Goal: Information Seeking & Learning: Learn about a topic

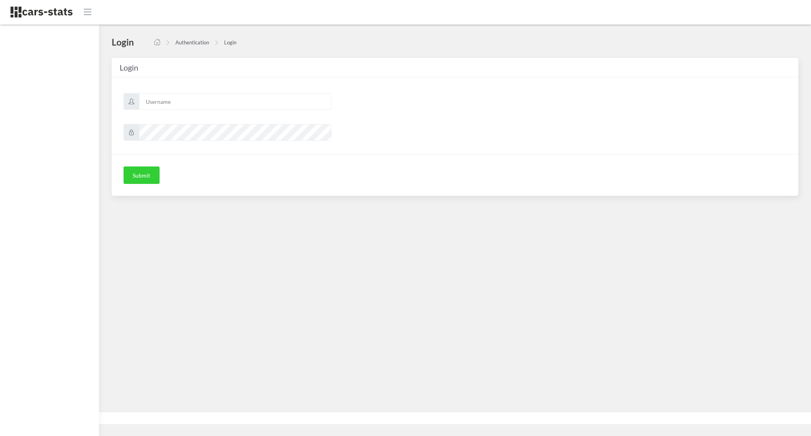
scroll to position [6, 6]
type input "awt"
click at [135, 176] on button "Submit" at bounding box center [142, 174] width 36 height 17
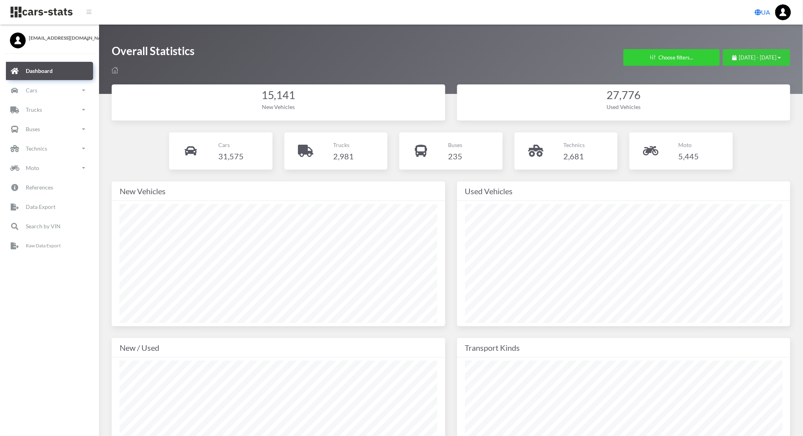
click at [723, 52] on button "August 27, 2025 - September 26, 2025" at bounding box center [756, 57] width 67 height 17
click at [739, 57] on span "August 27, 2025 - September 26, 2025" at bounding box center [758, 57] width 38 height 6
click at [737, 108] on li "This Month" at bounding box center [752, 107] width 55 height 12
click at [69, 89] on link "Cars" at bounding box center [49, 90] width 87 height 18
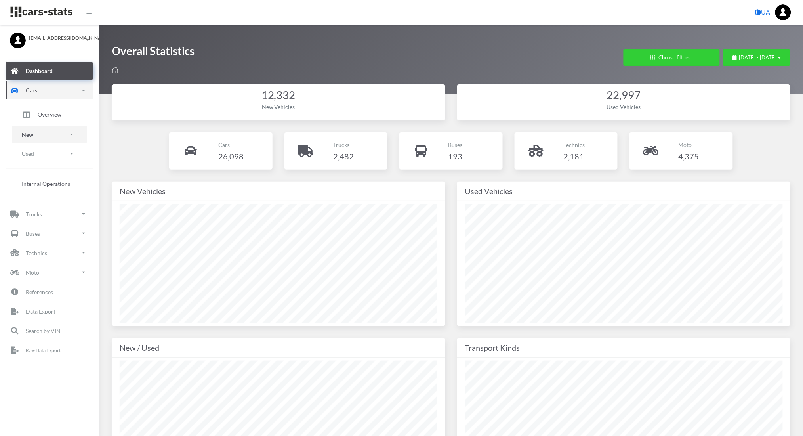
click at [42, 142] on link "New" at bounding box center [49, 135] width 75 height 18
click at [42, 159] on span "Brands" at bounding box center [46, 157] width 17 height 8
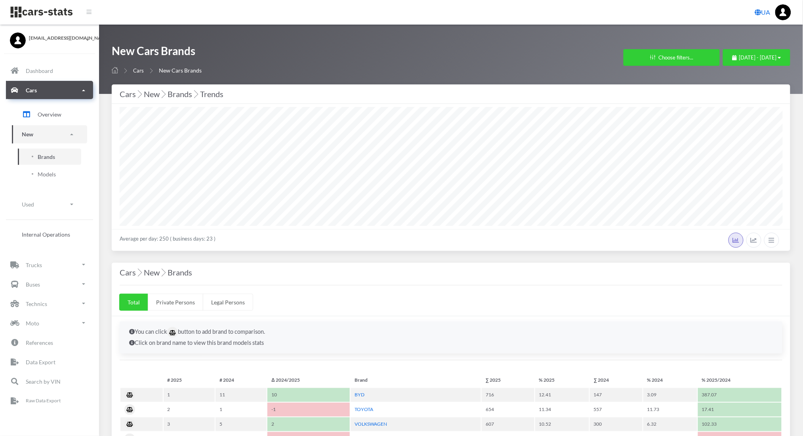
scroll to position [8, 8]
select select "25"
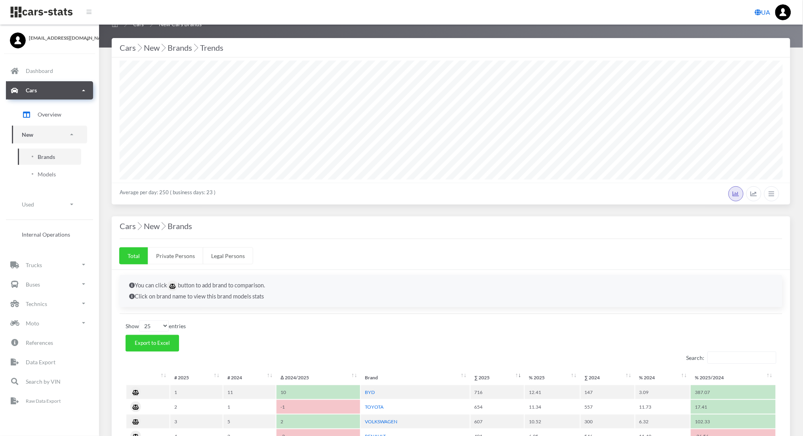
scroll to position [0, 0]
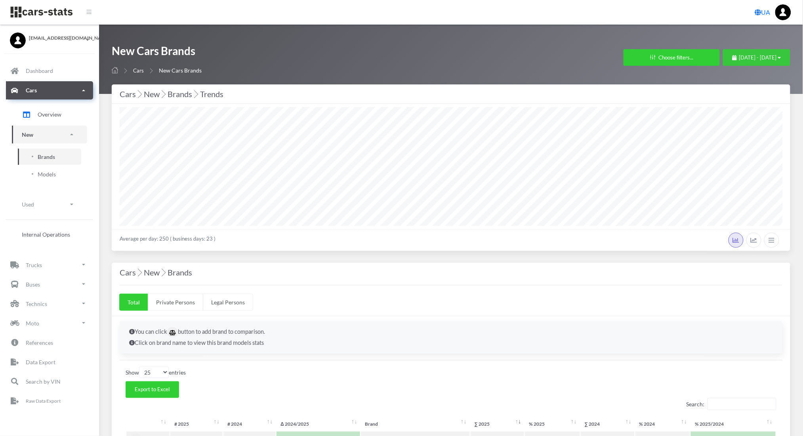
click at [739, 59] on span "September 1, 2025 - September 26, 2025" at bounding box center [758, 57] width 38 height 6
click at [731, 143] on li "This Year" at bounding box center [752, 144] width 55 height 12
select select "25"
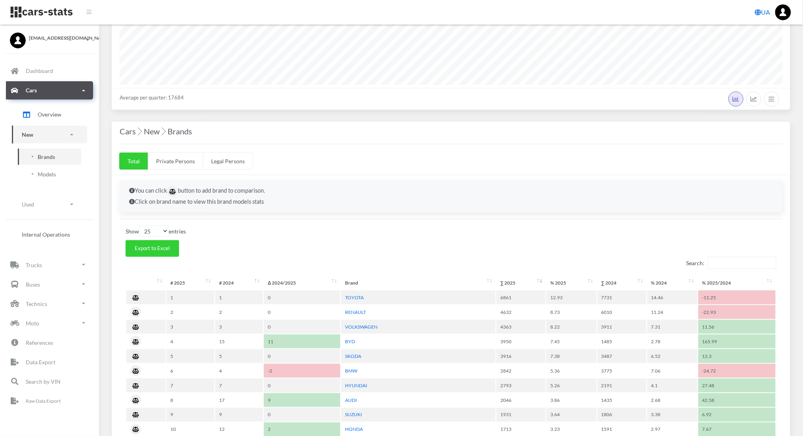
scroll to position [141, 0]
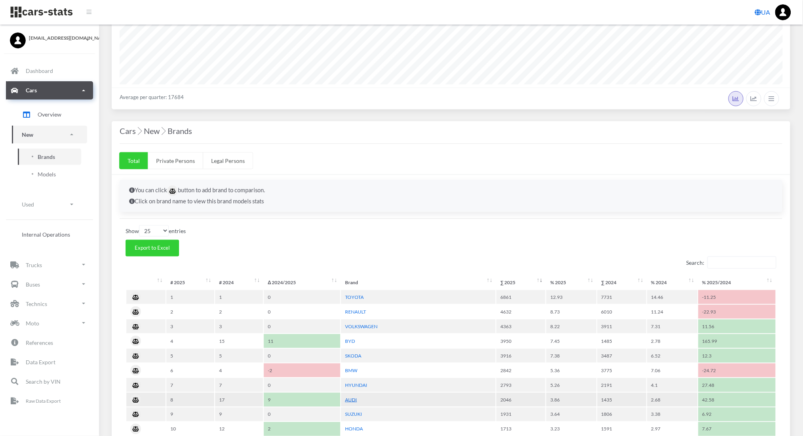
click at [346, 397] on link "AUDI" at bounding box center [351, 400] width 12 height 6
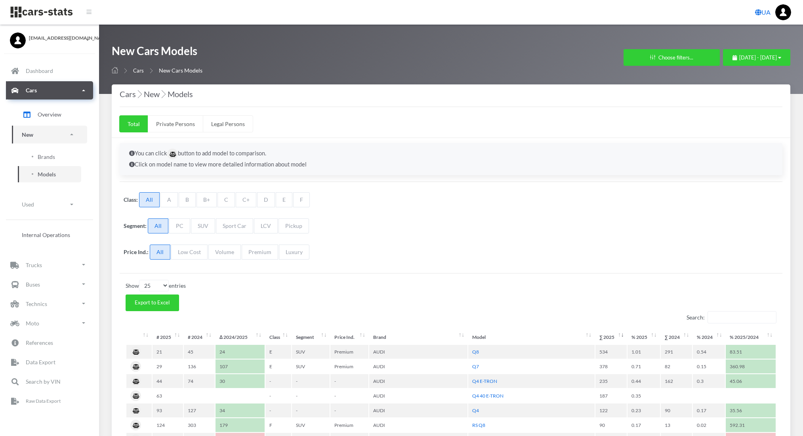
select select "25"
select select "AUDI"
click at [42, 154] on span "Brands" at bounding box center [46, 157] width 17 height 8
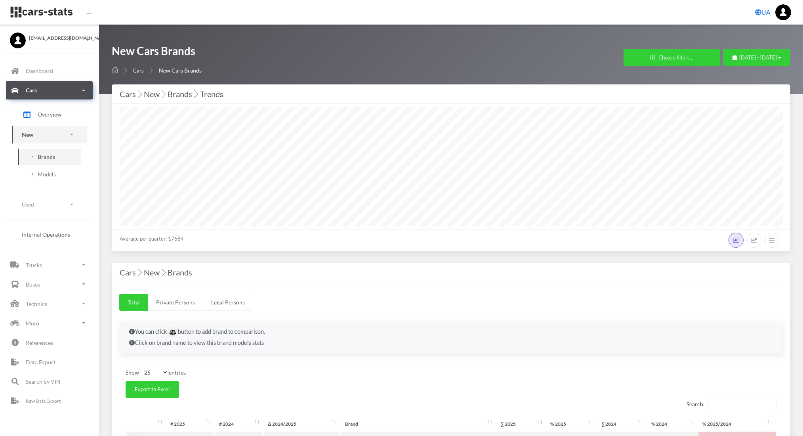
select select "25"
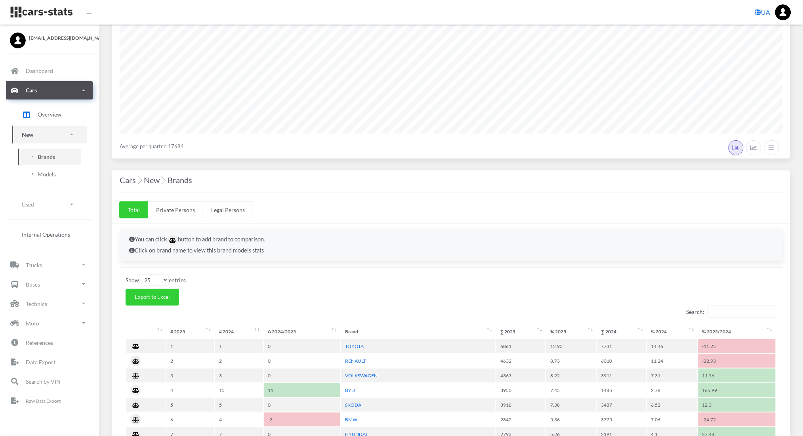
scroll to position [111, 0]
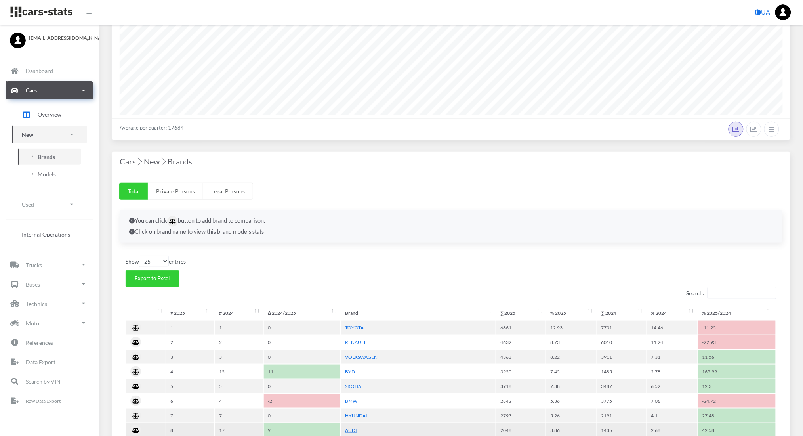
click at [353, 427] on link "AUDI" at bounding box center [351, 430] width 12 height 6
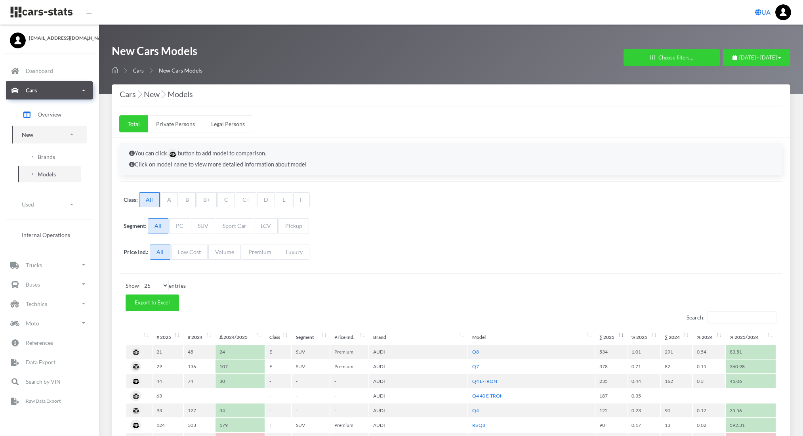
select select "25"
select select "AUDI"
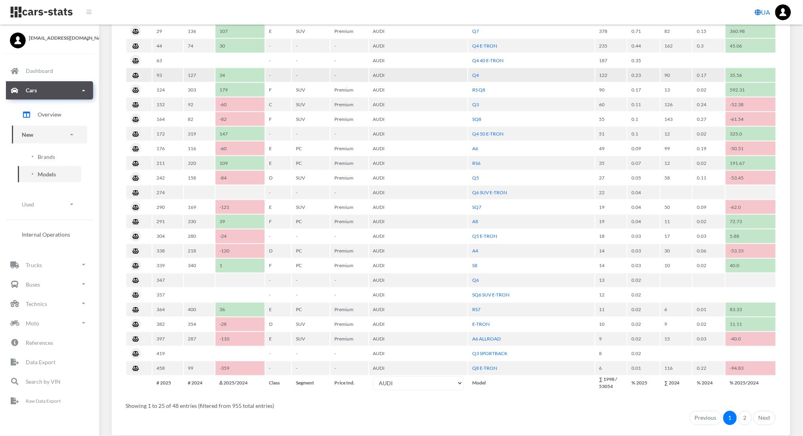
scroll to position [335, 0]
click at [744, 411] on link "2" at bounding box center [744, 418] width 13 height 14
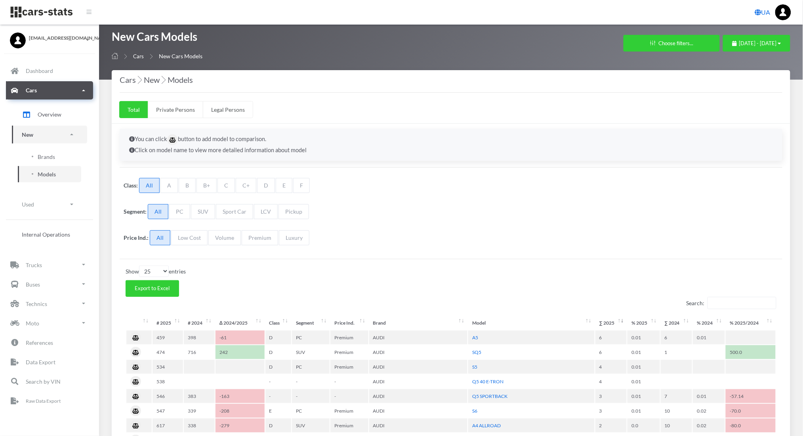
scroll to position [0, 0]
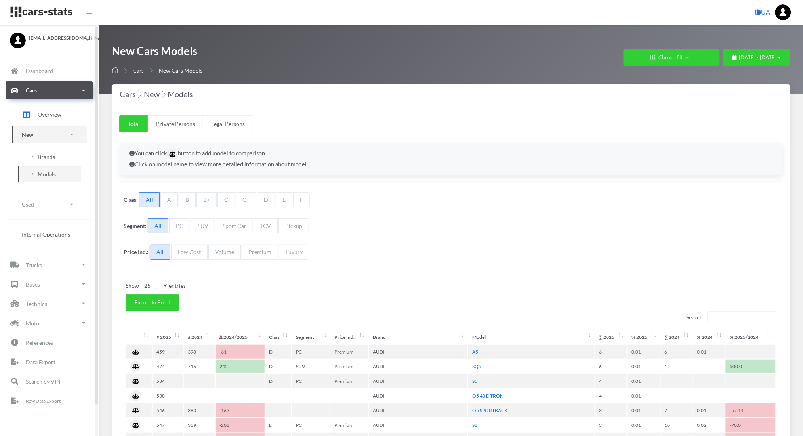
click at [43, 153] on span "Brands" at bounding box center [46, 157] width 17 height 8
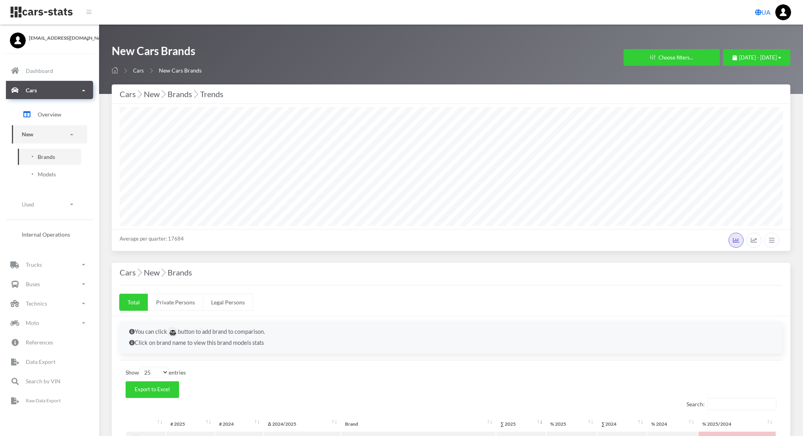
select select "25"
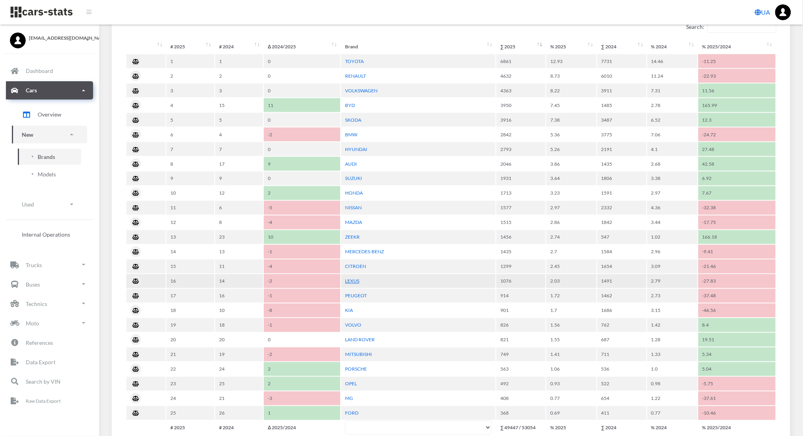
scroll to position [378, 0]
